Goal: Task Accomplishment & Management: Manage account settings

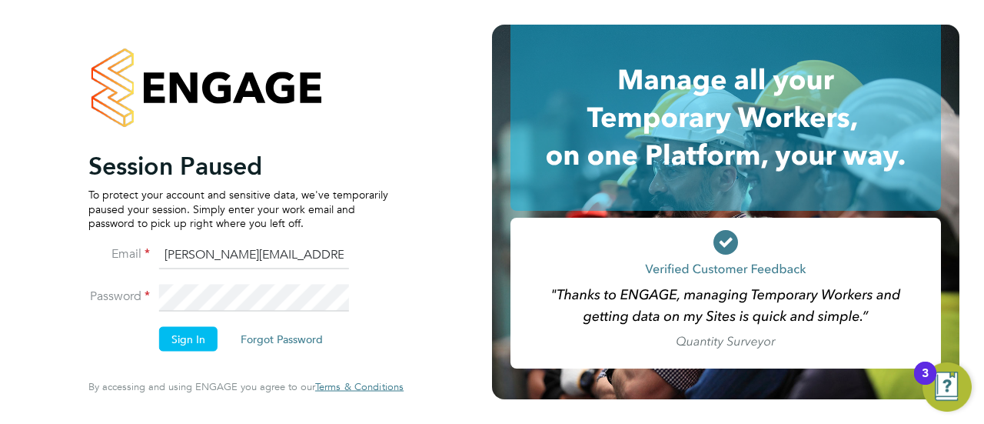
click at [212, 251] on input "robert.beecham@randstadcpe.com" at bounding box center [254, 255] width 190 height 28
click at [176, 258] on input "robert.beecham@randstadcpe.com" at bounding box center [254, 255] width 190 height 28
click at [229, 270] on li "Email robert.beecham@randstadcpe.com" at bounding box center [238, 262] width 300 height 43
click at [213, 254] on input "robert.beecham@randstadcpe.com" at bounding box center [254, 255] width 190 height 28
click at [195, 345] on button "Sign In" at bounding box center [188, 339] width 58 height 25
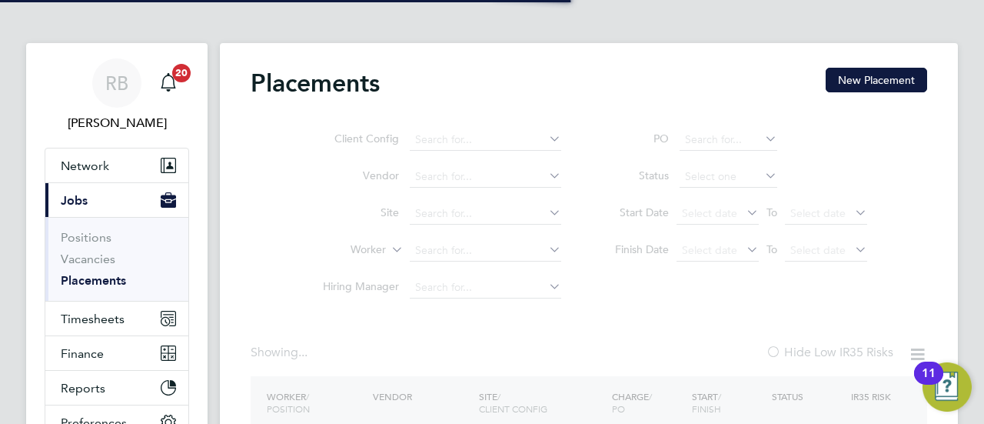
type input "[PERSON_NAME] [PERSON_NAME]"
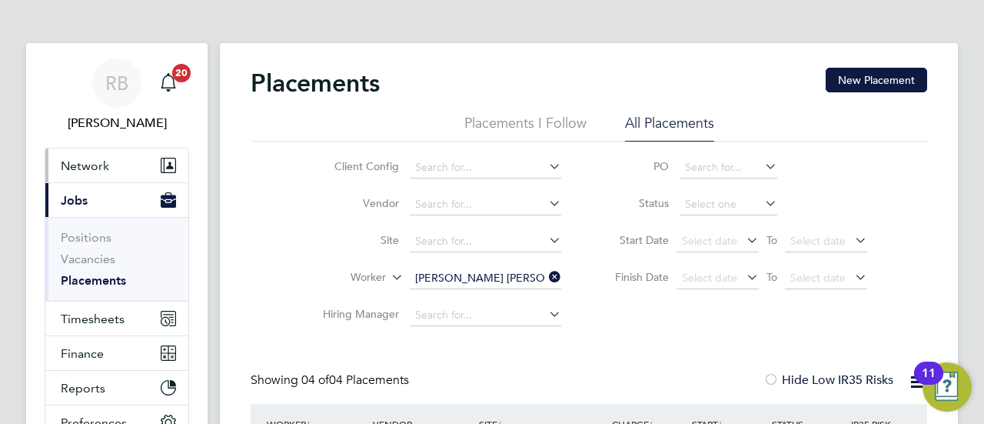
click at [71, 164] on span "Network" at bounding box center [85, 165] width 48 height 15
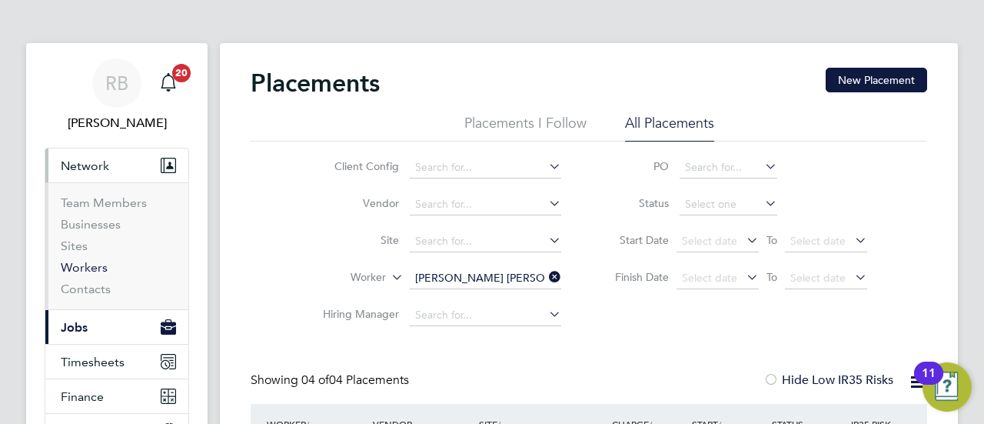
click at [81, 268] on link "Workers" at bounding box center [84, 267] width 47 height 15
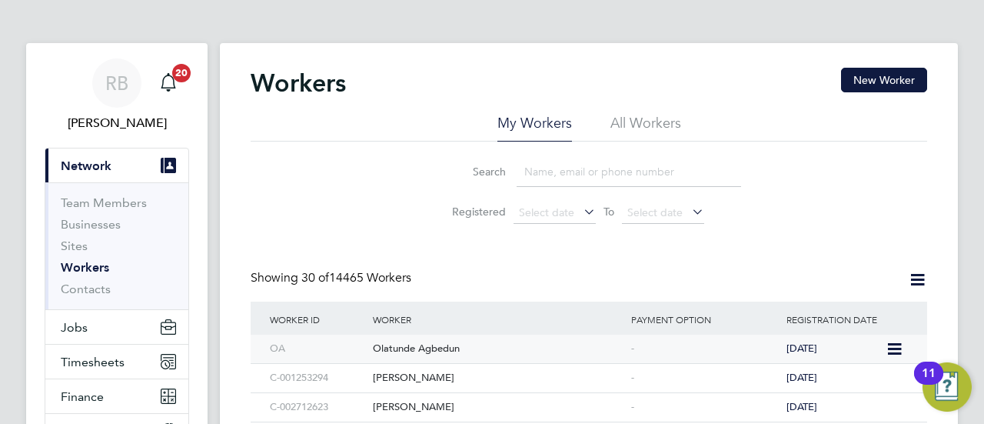
click at [441, 346] on div "Olatunde Agbedun" at bounding box center [498, 348] width 258 height 28
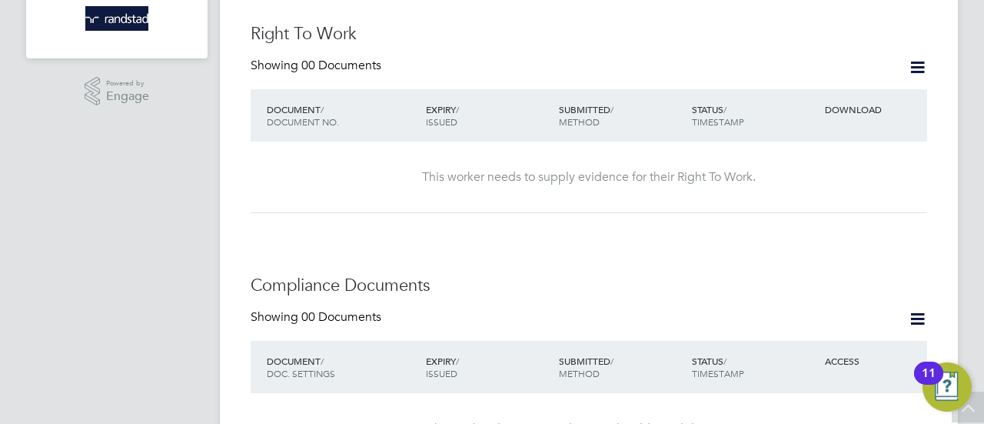
scroll to position [494, 0]
click at [923, 373] on div "11" at bounding box center [929, 383] width 14 height 20
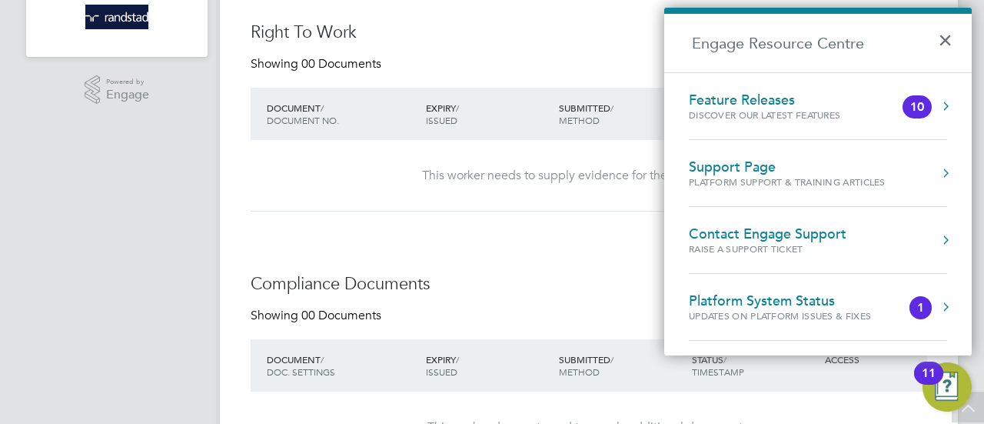
click at [800, 293] on div "Platform System Status" at bounding box center [795, 300] width 213 height 17
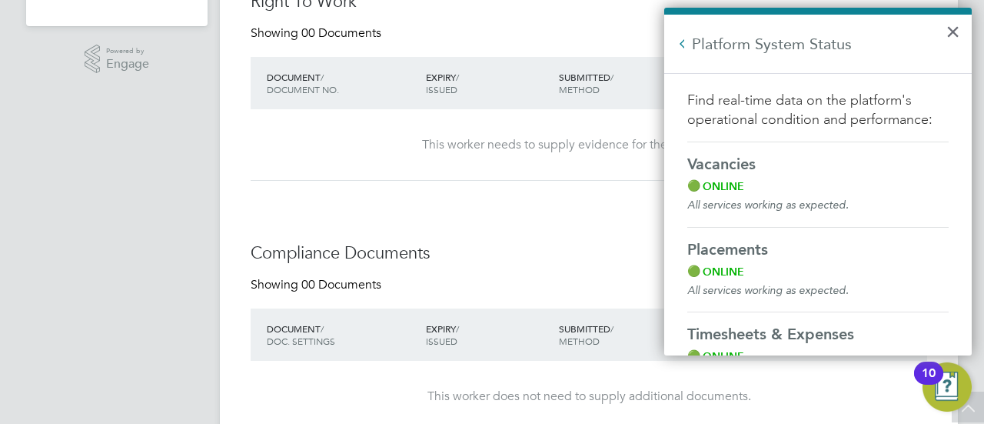
scroll to position [555, 0]
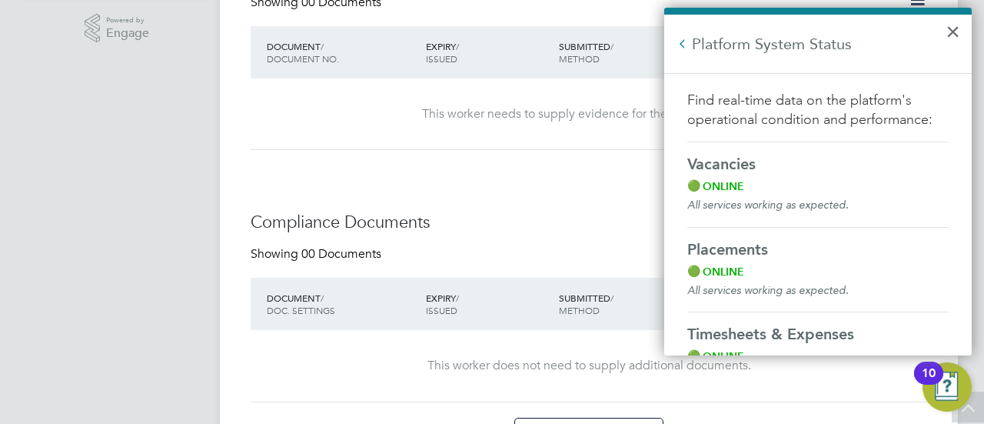
click at [943, 32] on h2 "Platform System Status" at bounding box center [818, 44] width 308 height 58
click at [952, 30] on button "×" at bounding box center [953, 31] width 15 height 25
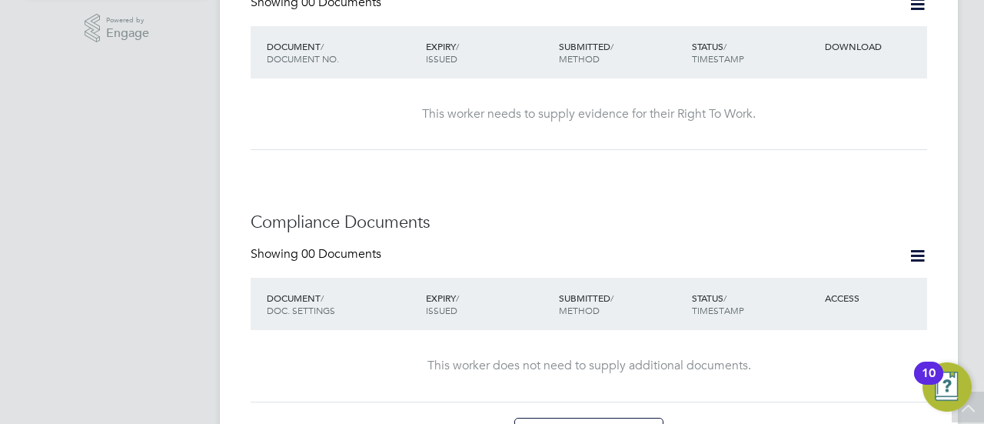
click at [930, 373] on div "10" at bounding box center [929, 383] width 14 height 20
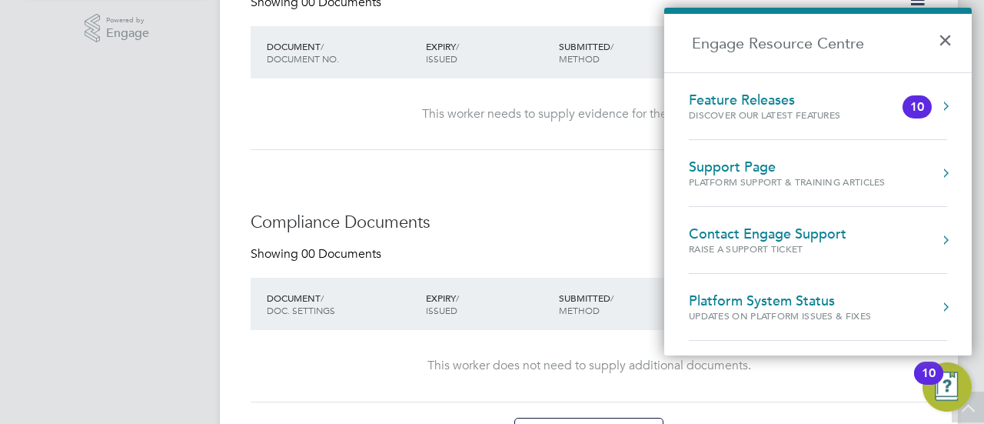
click at [915, 107] on div "10" at bounding box center [917, 107] width 14 height 0
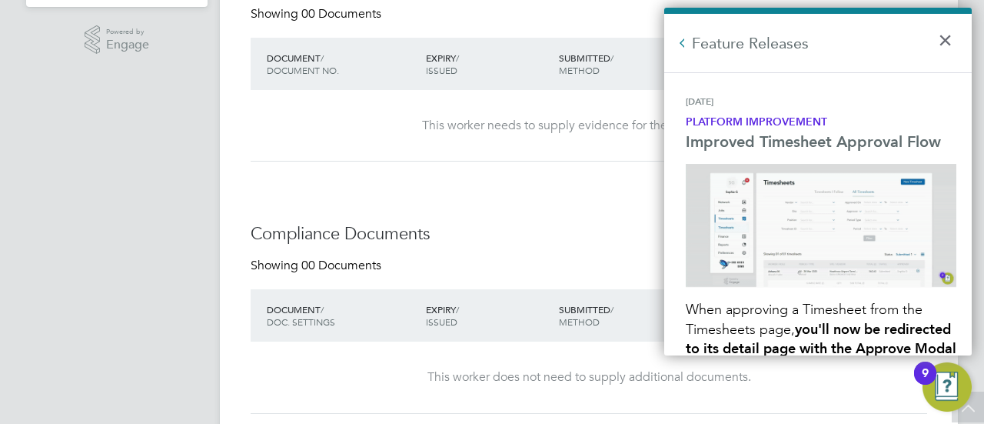
scroll to position [494, 0]
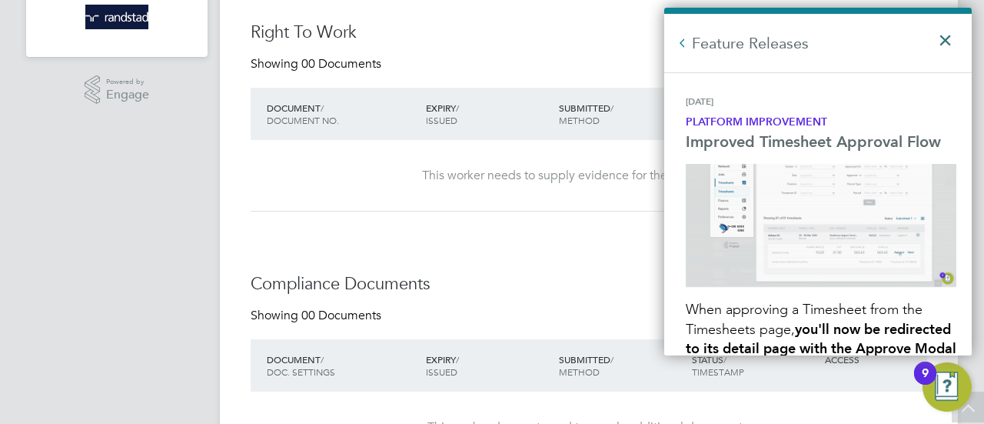
click at [941, 40] on button "×" at bounding box center [949, 35] width 22 height 34
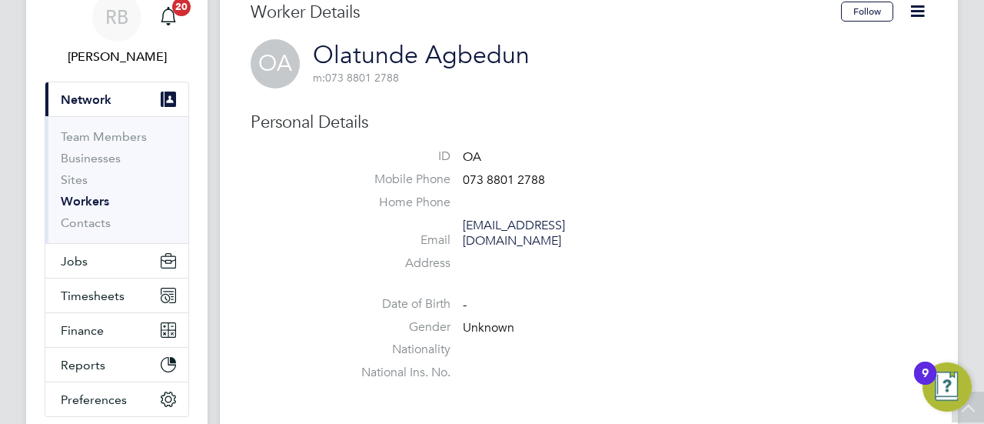
scroll to position [0, 0]
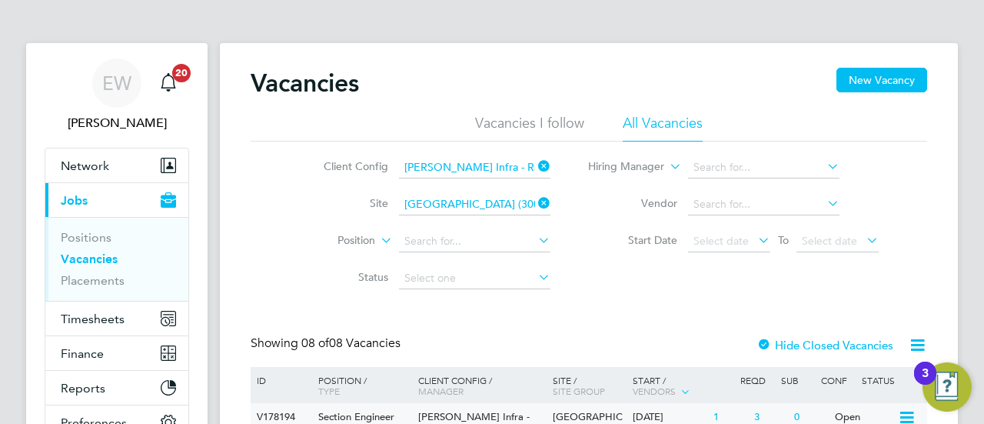
click at [446, 411] on span "[PERSON_NAME] Infra - Rail" at bounding box center [473, 423] width 111 height 26
click at [461, 414] on span "[PERSON_NAME] Infra - Rail" at bounding box center [473, 423] width 111 height 26
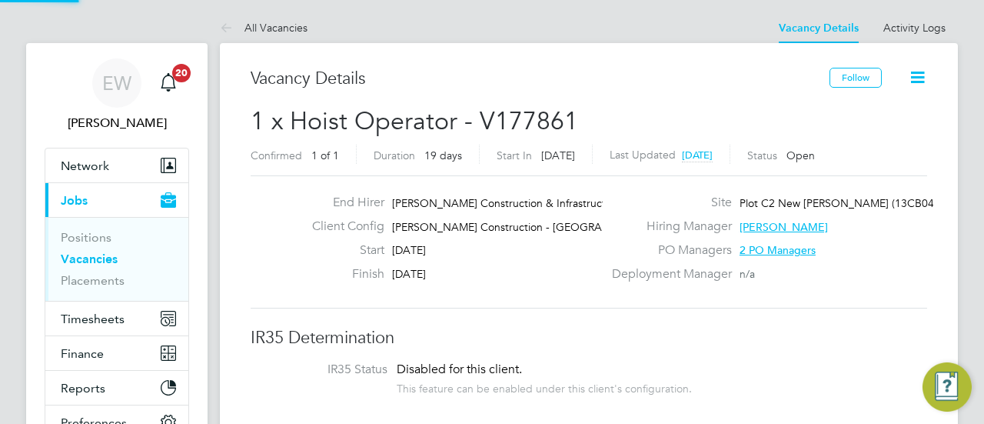
scroll to position [8, 8]
click at [916, 72] on icon at bounding box center [917, 77] width 19 height 19
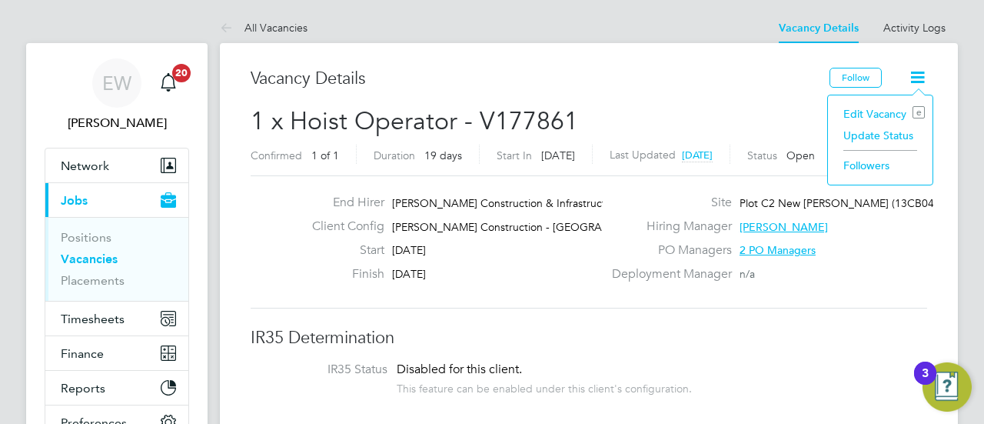
click at [869, 110] on li "Edit Vacancy e" at bounding box center [880, 114] width 89 height 22
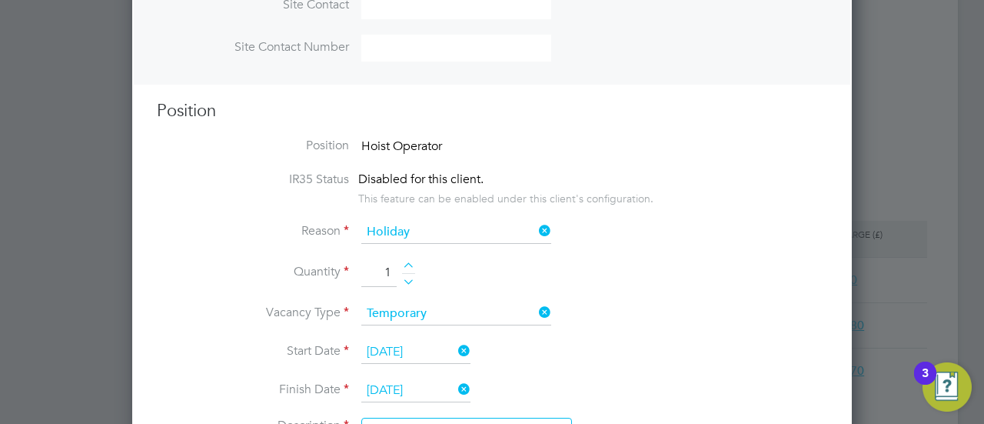
click at [408, 264] on div at bounding box center [408, 267] width 13 height 11
type input "2"
click at [690, 269] on li "Quantity 2" at bounding box center [492, 280] width 670 height 43
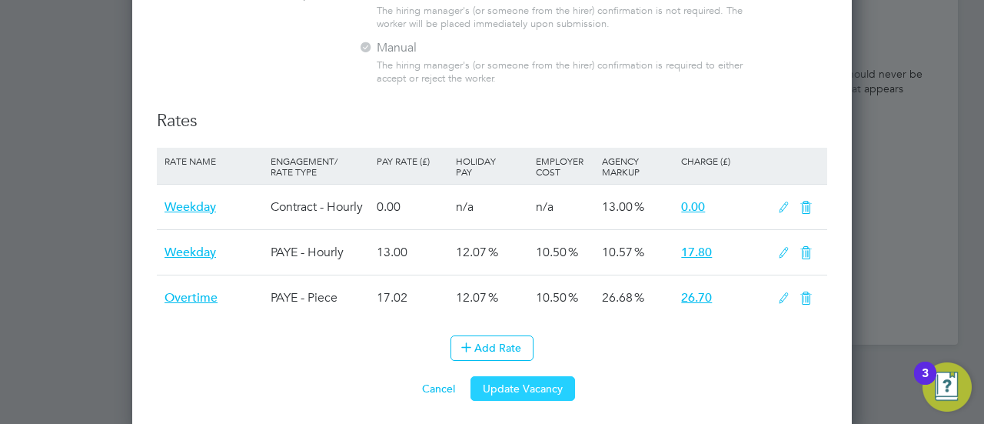
click at [540, 384] on button "Update Vacancy" at bounding box center [523, 388] width 105 height 25
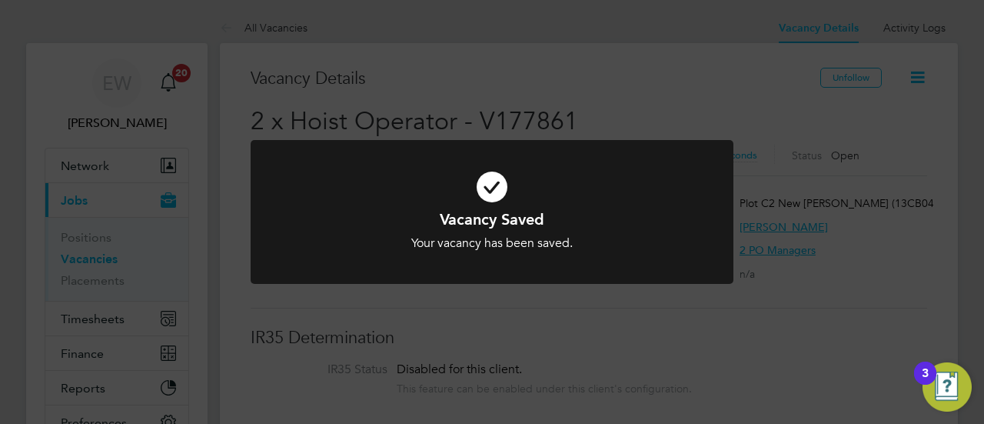
click at [749, 44] on div "Vacancy Saved Your vacancy has been saved. Cancel Okay" at bounding box center [492, 212] width 984 height 424
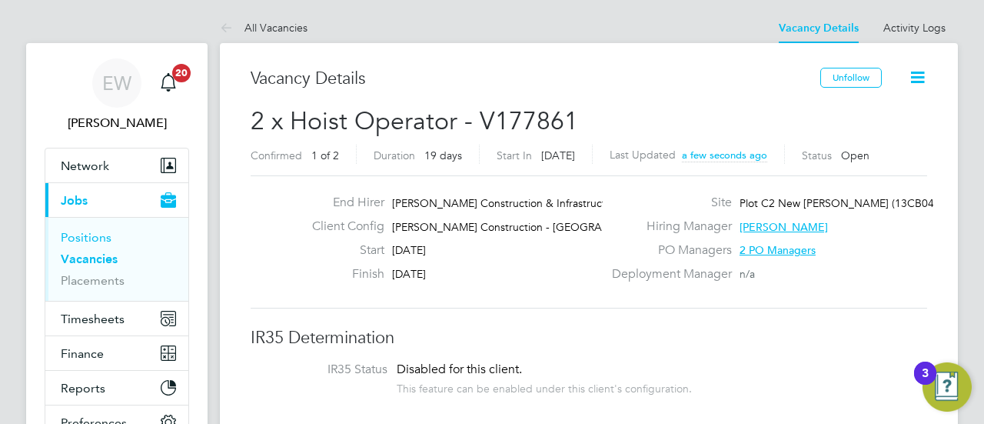
click at [77, 231] on link "Positions" at bounding box center [86, 237] width 51 height 15
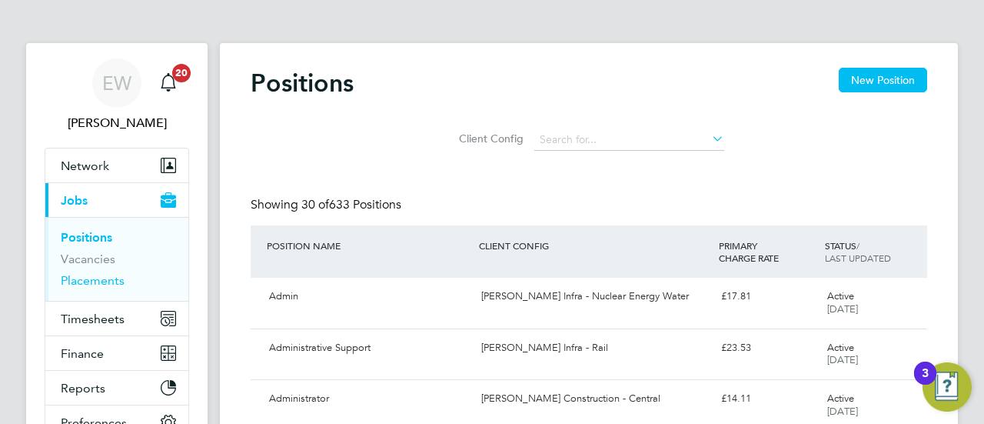
click at [77, 274] on link "Placements" at bounding box center [93, 280] width 64 height 15
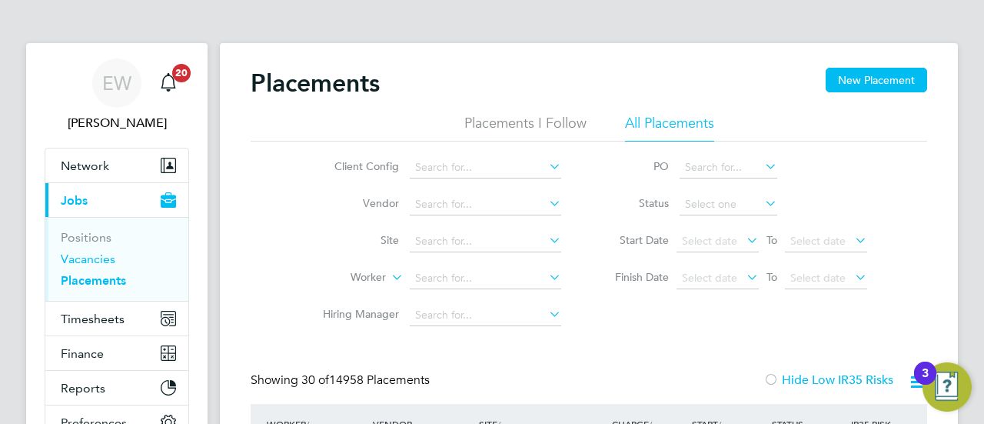
click at [98, 259] on link "Vacancies" at bounding box center [88, 258] width 55 height 15
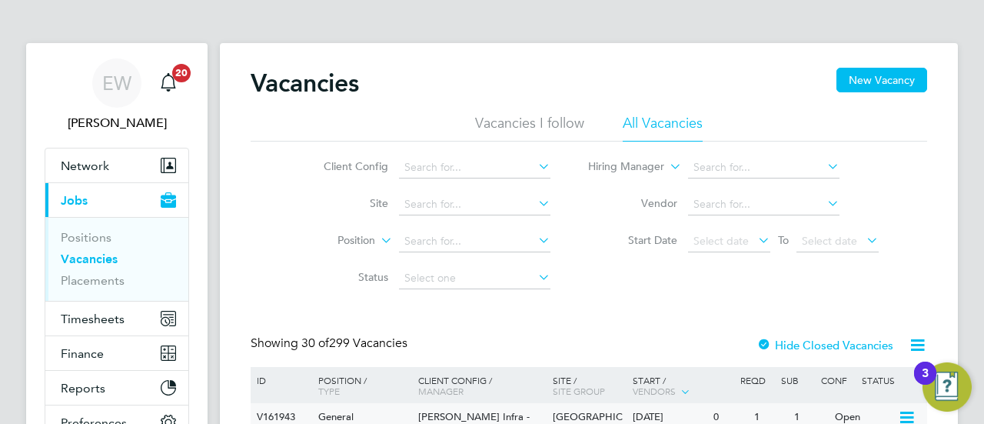
click at [441, 414] on span "[PERSON_NAME] Infra - Rail" at bounding box center [473, 423] width 111 height 26
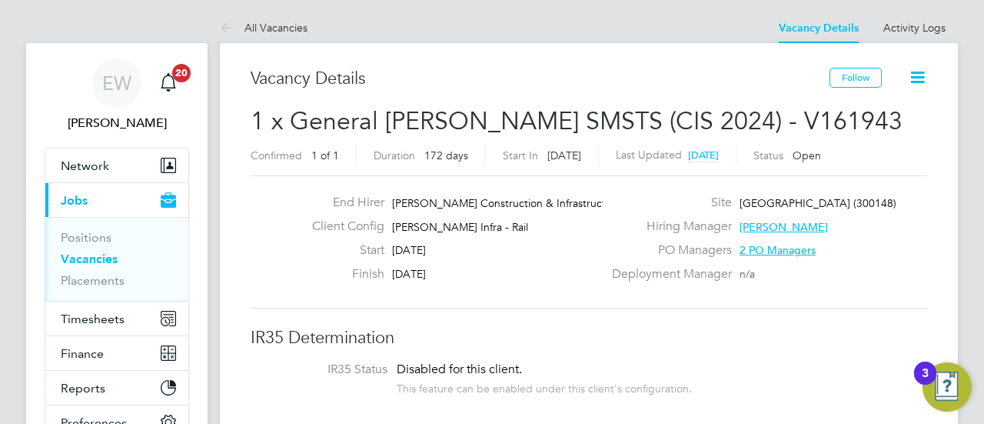
scroll to position [15, 72]
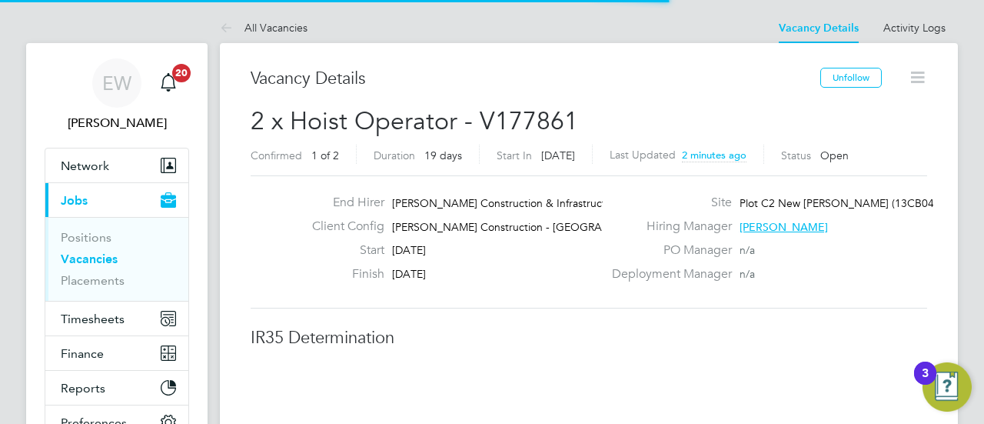
scroll to position [8, 8]
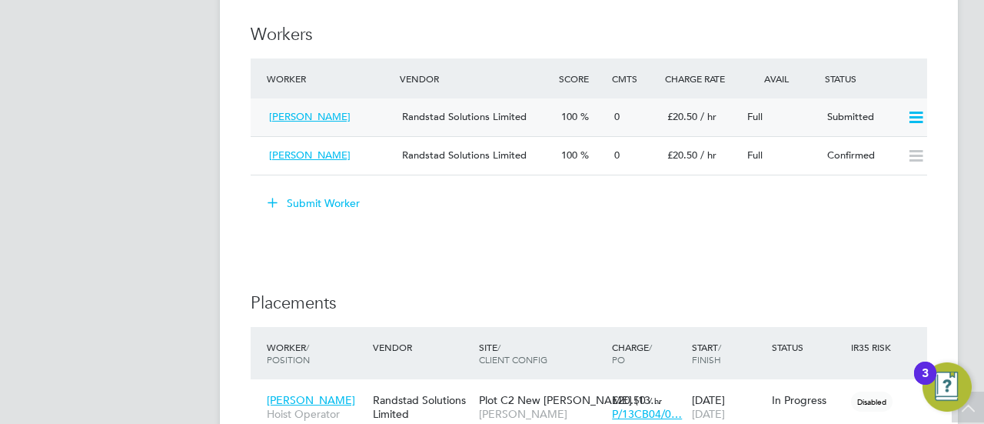
click at [916, 117] on icon at bounding box center [915, 117] width 19 height 12
click at [888, 145] on li "Offer" at bounding box center [897, 150] width 54 height 22
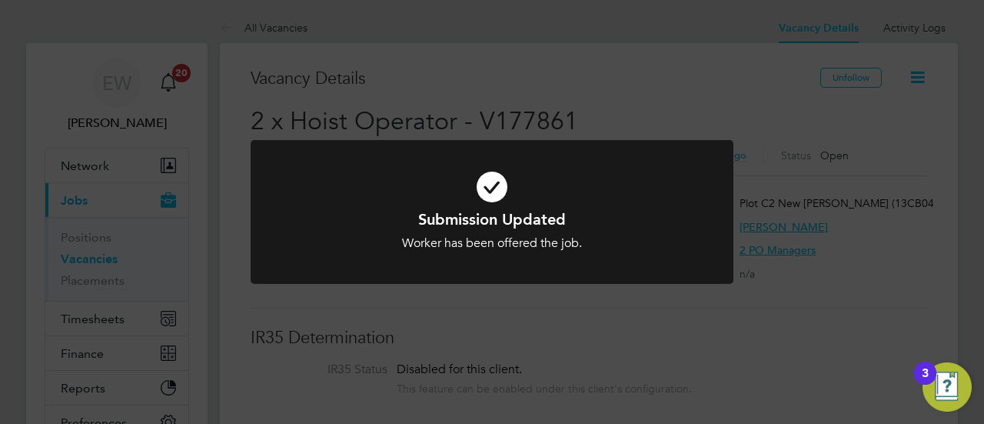
click at [725, 73] on div "Submission Updated Worker has been offered the job. Cancel Okay" at bounding box center [492, 212] width 984 height 424
